Goal: Information Seeking & Learning: Learn about a topic

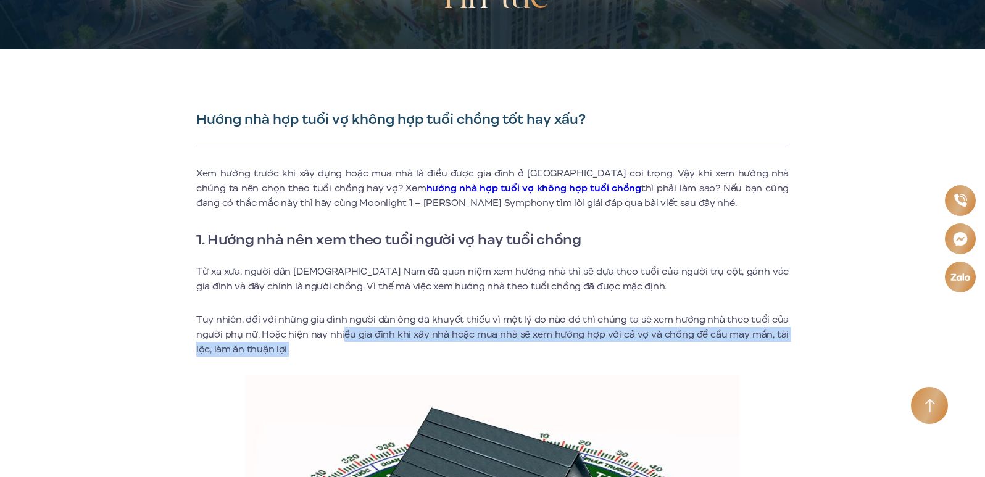
drag, startPoint x: 342, startPoint y: 335, endPoint x: 354, endPoint y: 357, distance: 24.3
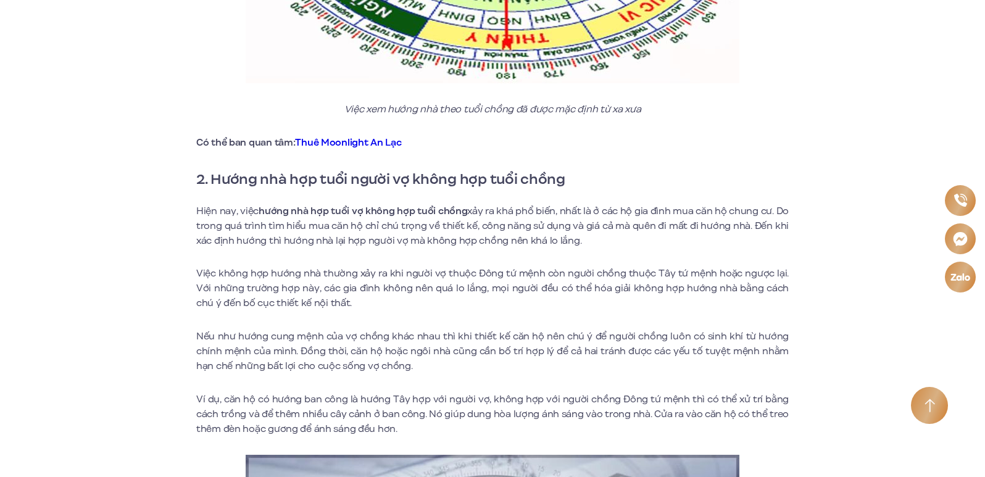
scroll to position [925, 0]
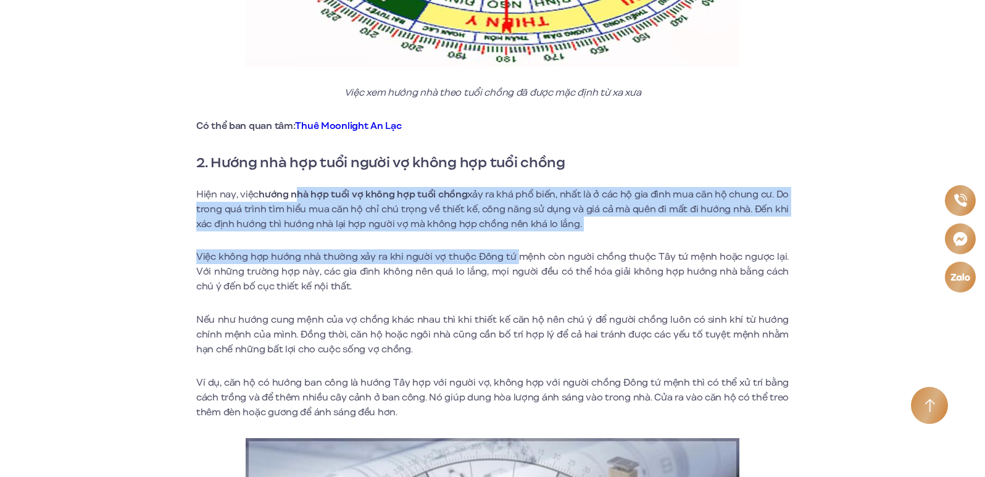
drag, startPoint x: 297, startPoint y: 194, endPoint x: 523, endPoint y: 232, distance: 229.0
click at [518, 217] on p "Hiện nay, việc hướng nhà hợp tuổi vợ không hợp tuổi chồng xảy ra khá phổ biến, …" at bounding box center [492, 209] width 592 height 44
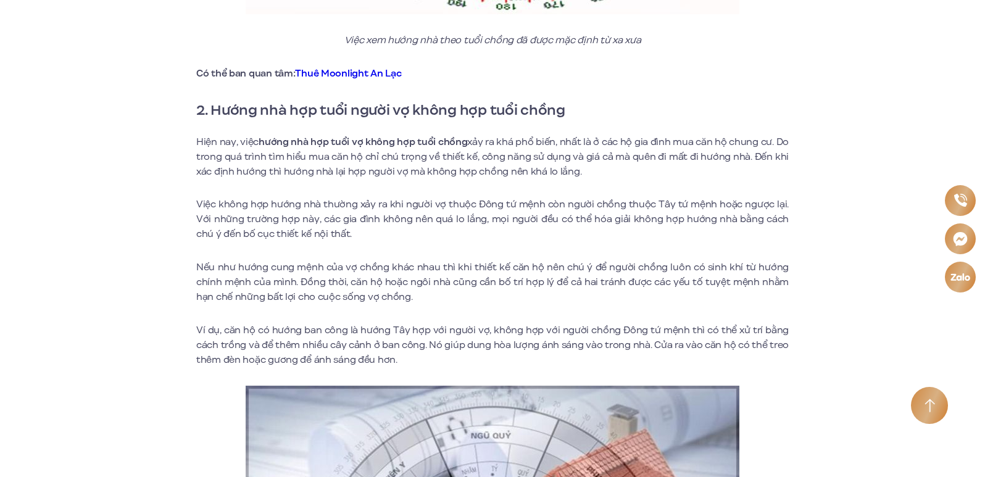
scroll to position [1049, 0]
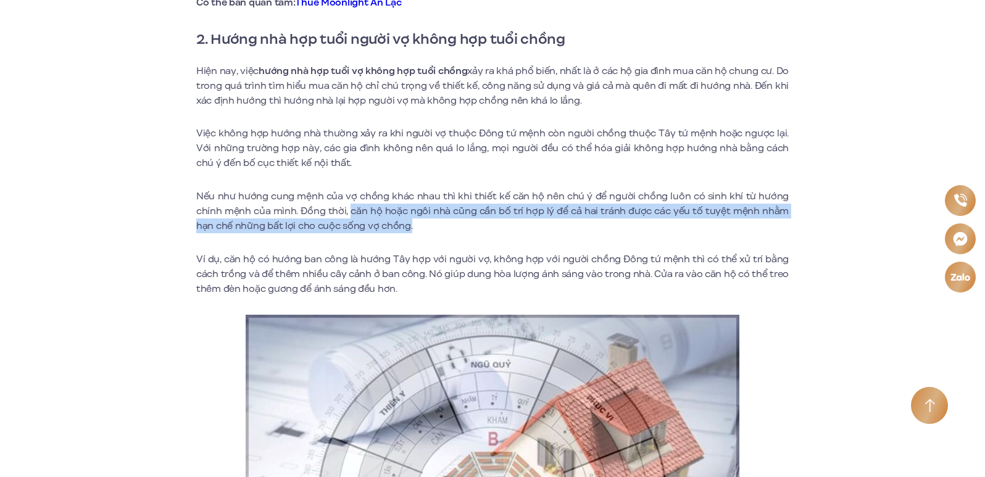
drag, startPoint x: 353, startPoint y: 217, endPoint x: 417, endPoint y: 224, distance: 64.6
click at [417, 224] on p "Nếu như hướng cung mệnh của vợ chồng khác nhau thì khi thiết kế căn hộ nên chú …" at bounding box center [492, 211] width 592 height 44
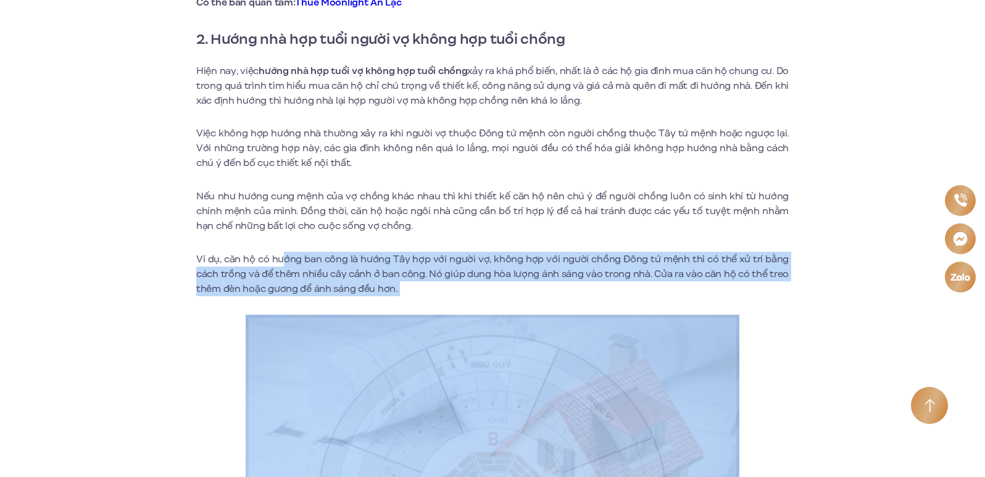
drag, startPoint x: 284, startPoint y: 250, endPoint x: 435, endPoint y: 299, distance: 158.8
click at [453, 296] on p "Ví dụ, căn hộ có hướng ban công là hướng Tây hợp với người vợ, không hợp với ng…" at bounding box center [492, 274] width 592 height 44
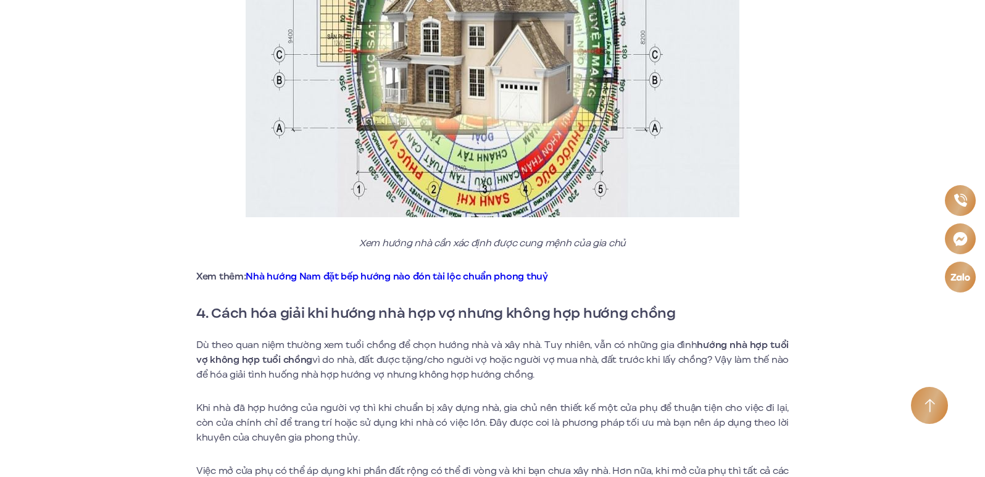
scroll to position [2530, 0]
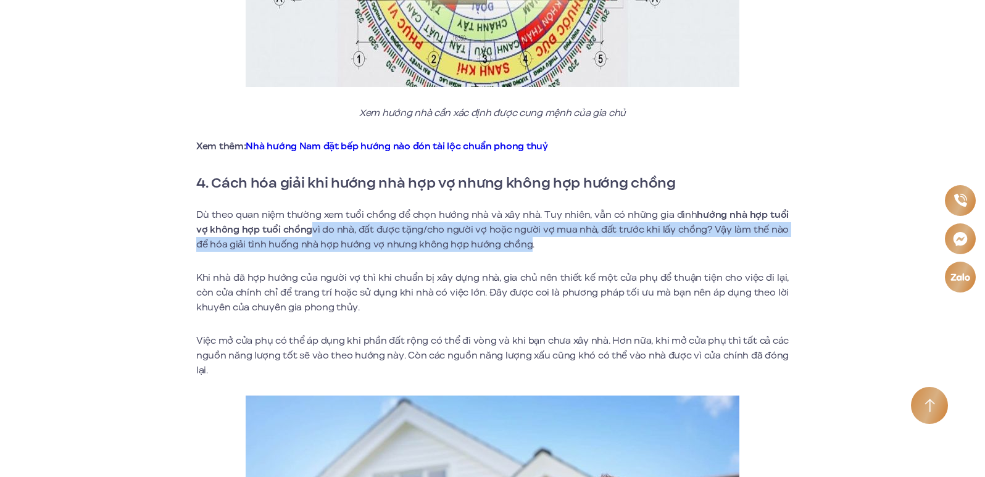
drag, startPoint x: 295, startPoint y: 209, endPoint x: 523, endPoint y: 231, distance: 228.7
click at [510, 230] on p "Dù theo quan niệm thường xem tuổi chồng để chọn hướng nhà và xây nhà. Tuy nhiên…" at bounding box center [492, 229] width 592 height 44
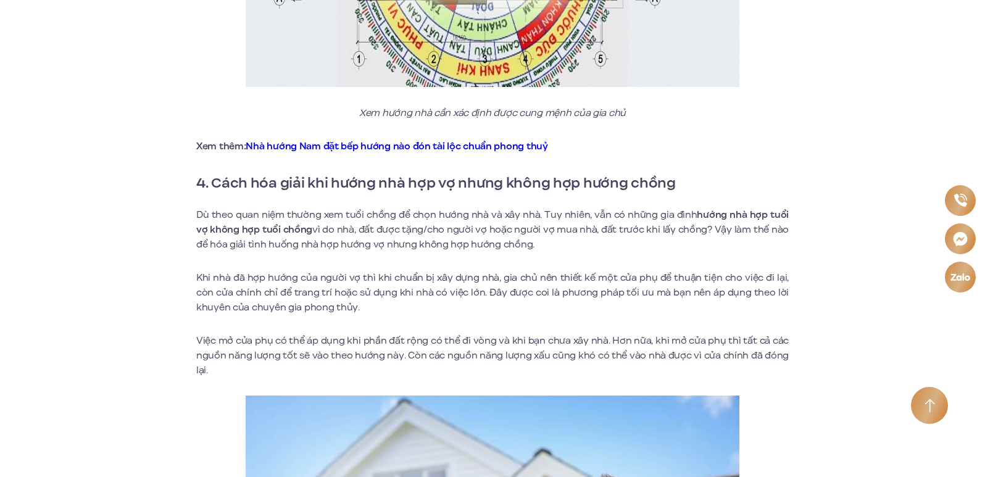
click at [560, 230] on p "Dù theo quan niệm thường xem tuổi chồng để chọn hướng nhà và xây nhà. Tuy nhiên…" at bounding box center [492, 229] width 592 height 44
drag, startPoint x: 320, startPoint y: 217, endPoint x: 560, endPoint y: 229, distance: 239.7
click at [558, 229] on p "Dù theo quan niệm thường xem tuổi chồng để chọn hướng nhà và xây nhà. Tuy nhiên…" at bounding box center [492, 229] width 592 height 44
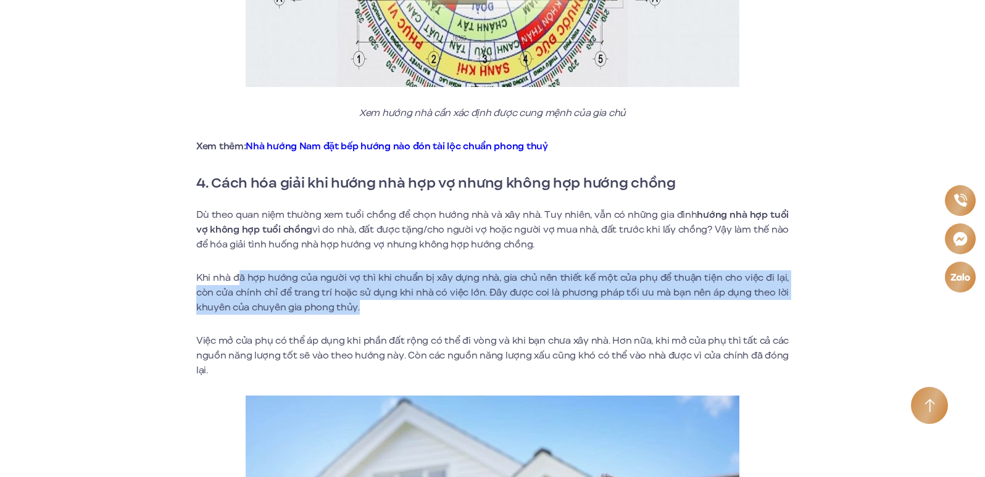
drag, startPoint x: 242, startPoint y: 262, endPoint x: 362, endPoint y: 292, distance: 123.6
click at [362, 292] on p "Khi nhà đã hợp hướng của người vợ thì khi chuẩn bị xây dựng nhà, gia chủ nên th…" at bounding box center [492, 292] width 592 height 44
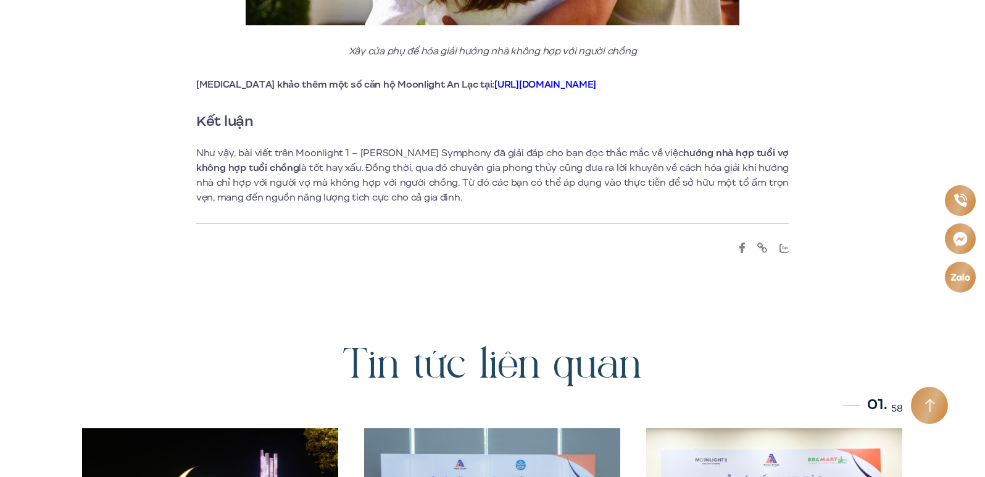
scroll to position [3578, 0]
